Goal: Task Accomplishment & Management: Manage account settings

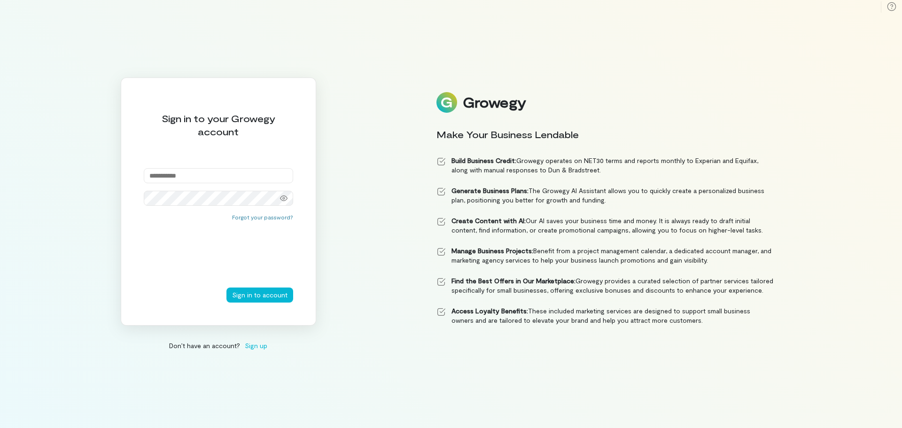
click at [0, 428] on nordpass-portal at bounding box center [0, 428] width 0 height 0
type input "**********"
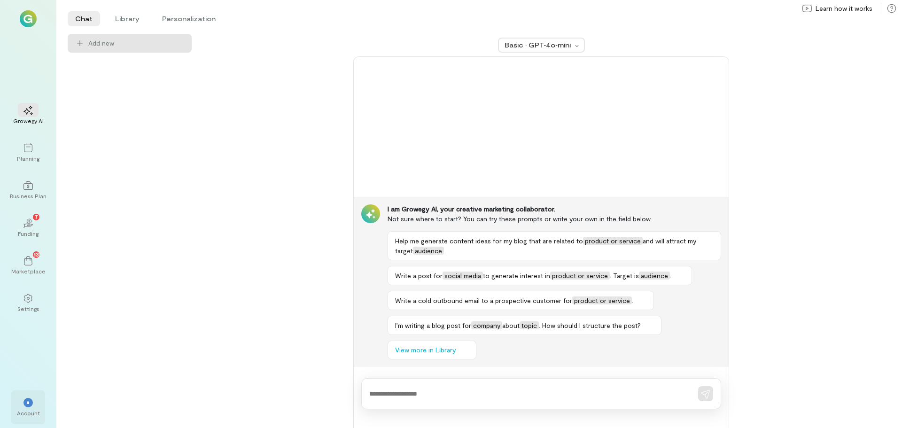
click at [34, 410] on div "Account" at bounding box center [28, 413] width 23 height 8
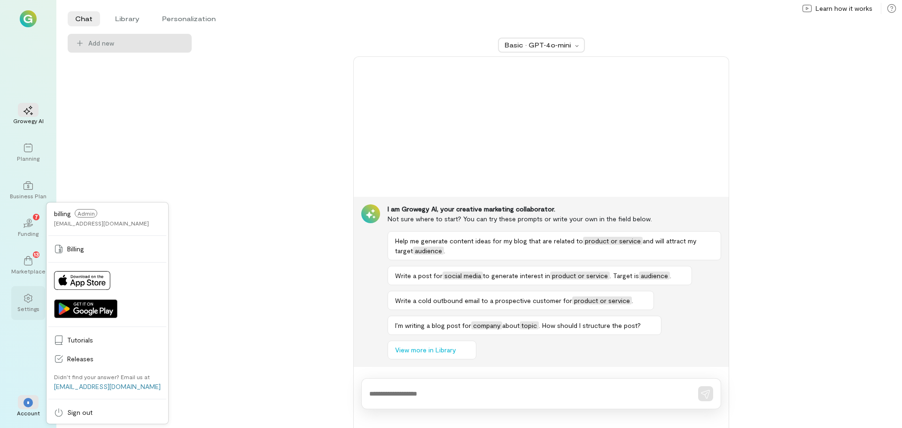
click at [24, 304] on div at bounding box center [28, 298] width 21 height 14
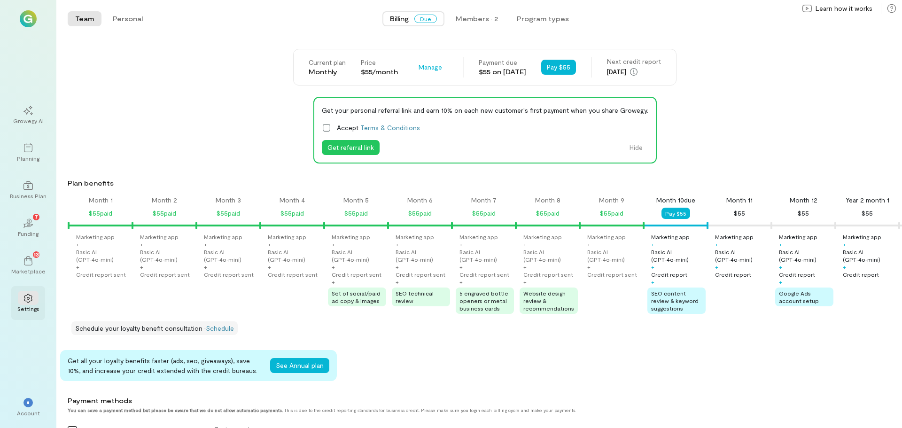
scroll to position [0, 479]
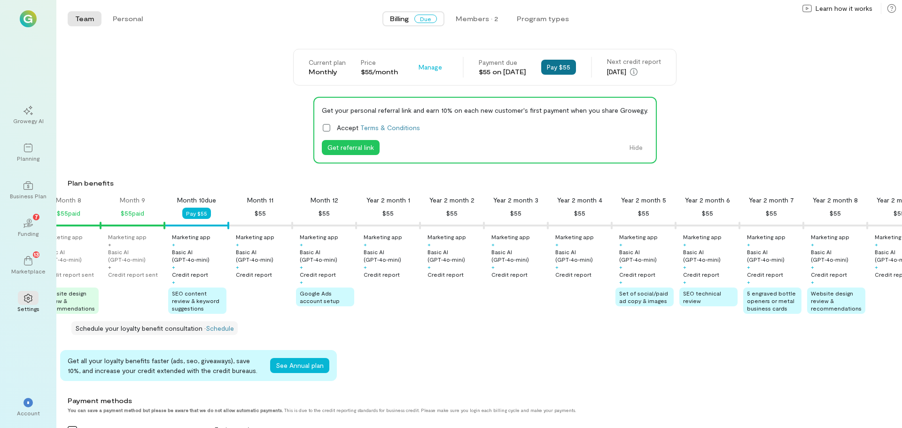
click at [570, 63] on button "Pay $55" at bounding box center [558, 67] width 35 height 15
